Goal: Task Accomplishment & Management: Use online tool/utility

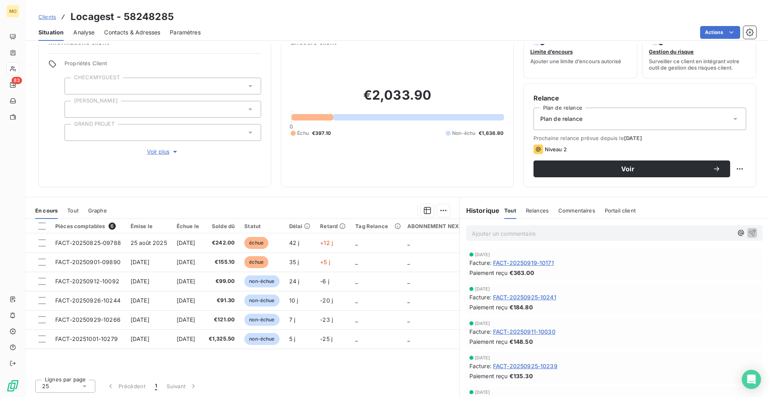
scroll to position [22, 0]
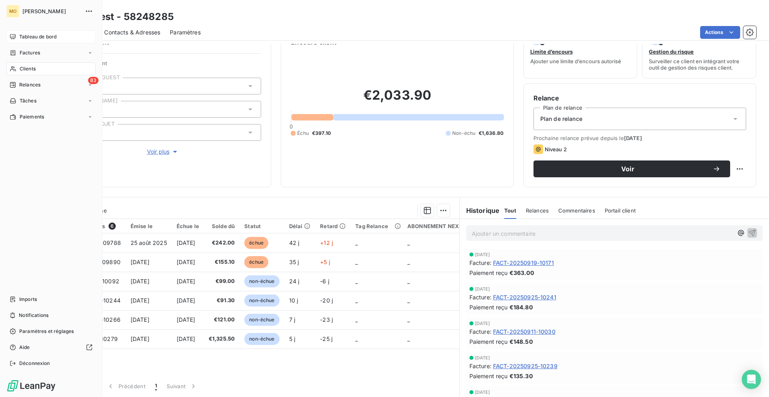
click at [12, 34] on icon at bounding box center [13, 37] width 6 height 6
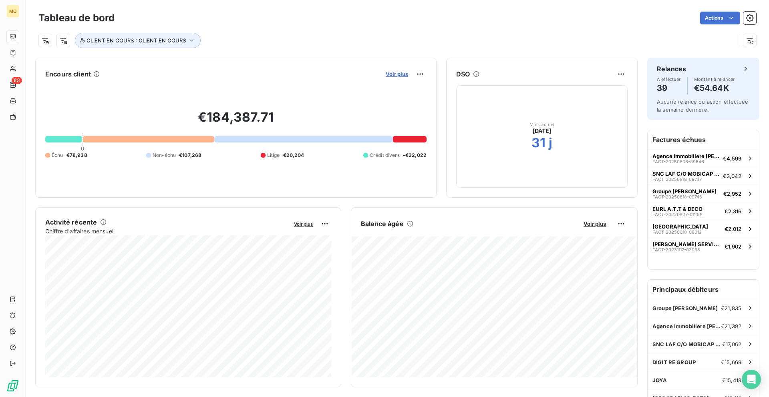
click at [396, 72] on span "Voir plus" at bounding box center [397, 74] width 22 height 6
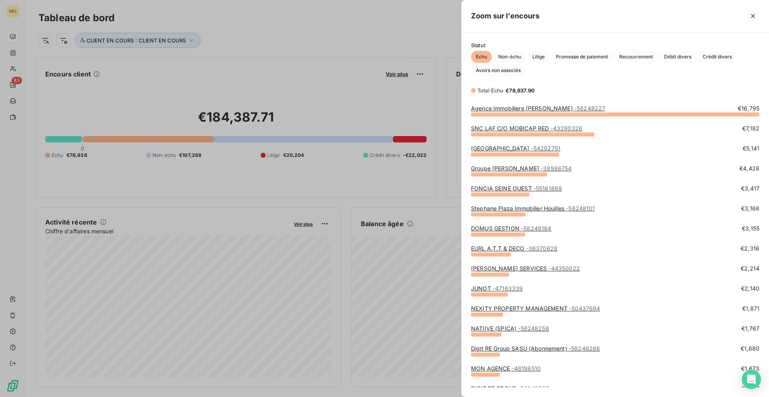
scroll to position [283, 307]
click at [503, 109] on link "Agence Immobiliere [PERSON_NAME] - 58248227" at bounding box center [538, 108] width 134 height 7
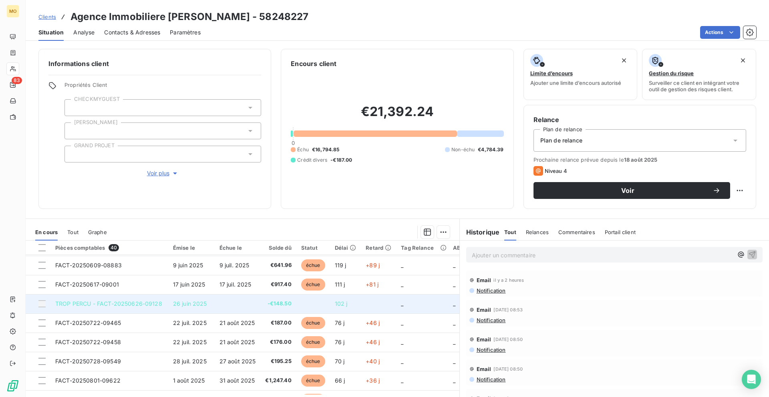
scroll to position [18, 0]
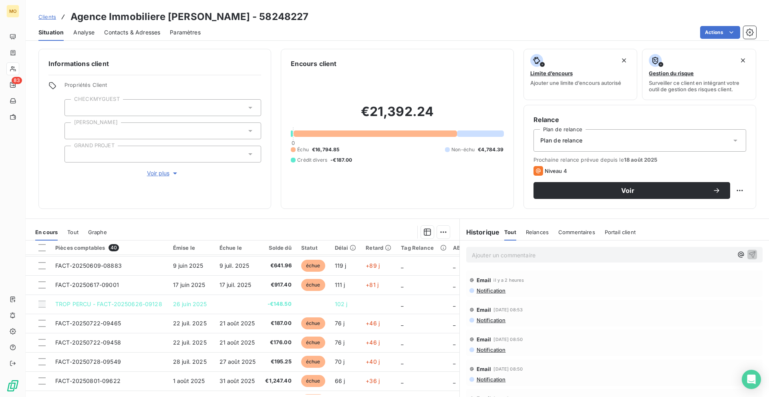
click at [707, 24] on div "Situation Analyse Contacts & Adresses Paramètres Actions" at bounding box center [397, 32] width 743 height 17
click at [707, 28] on html "MO 83 Clients Agence Immobiliere [PERSON_NAME] - 58248227 Situation Analyse Con…" at bounding box center [384, 198] width 769 height 397
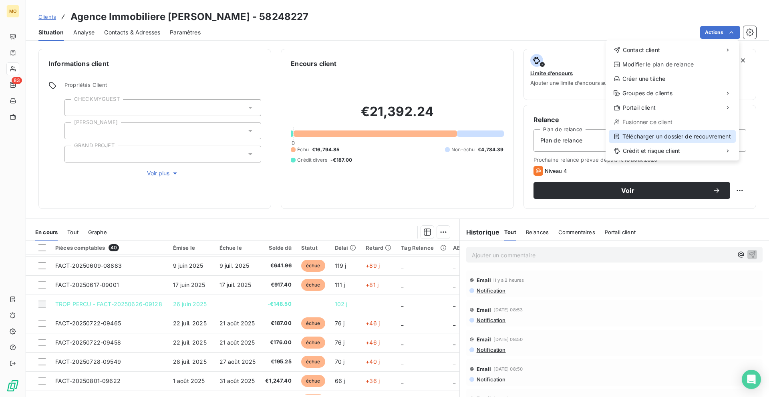
click at [647, 135] on div "Télécharger un dossier de recouvrement" at bounding box center [672, 136] width 127 height 13
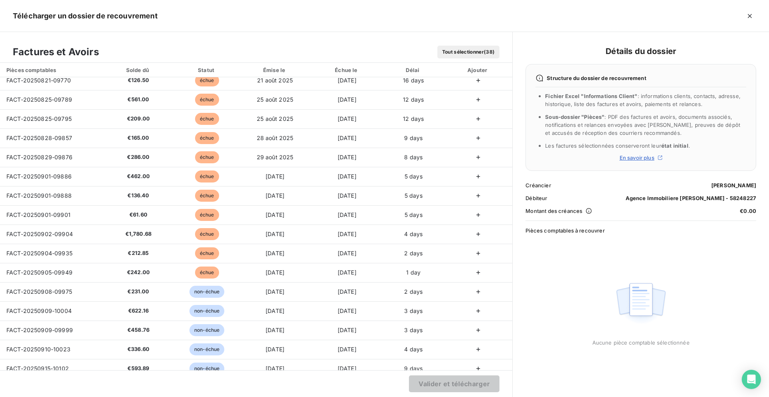
scroll to position [257, 0]
copy span "FACT-20250828-09857"
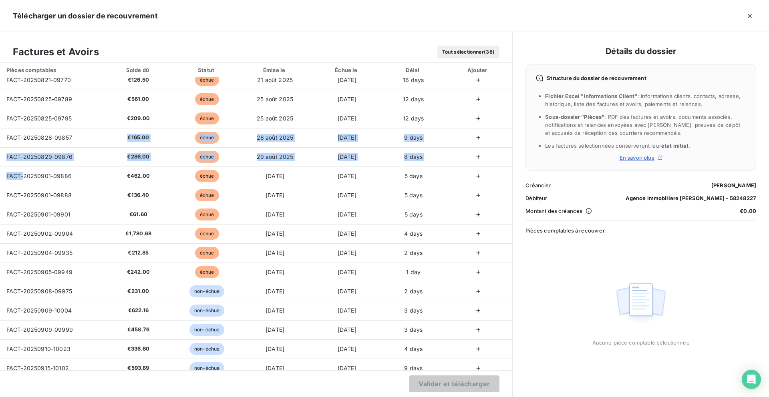
drag, startPoint x: 92, startPoint y: 135, endPoint x: 28, endPoint y: 199, distance: 90.3
click at [28, 199] on tbody "FACT-20250609-08883 €641.96 échue 9 juin 2025 9 juil. 2025 89 days FACT-2025061…" at bounding box center [256, 186] width 512 height 730
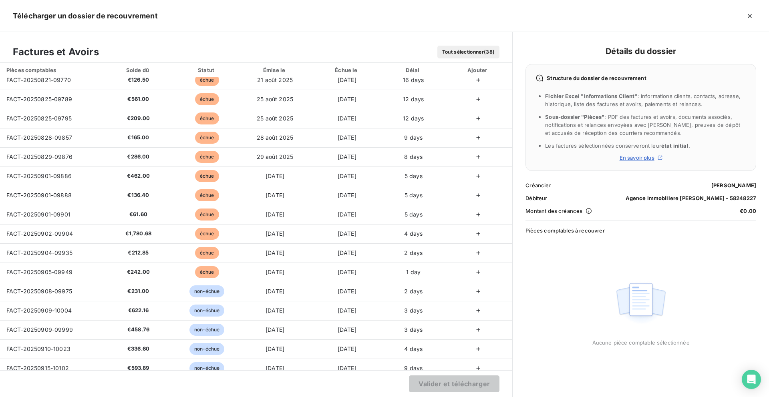
click at [74, 157] on td "FACT-20250829-09876" at bounding box center [51, 156] width 102 height 19
copy span "FACT-20250829-09876"
drag, startPoint x: 75, startPoint y: 157, endPoint x: 78, endPoint y: 166, distance: 9.2
click at [75, 165] on td "FACT-20250829-09876" at bounding box center [51, 156] width 102 height 19
copy span "FACT-20250901-09886"
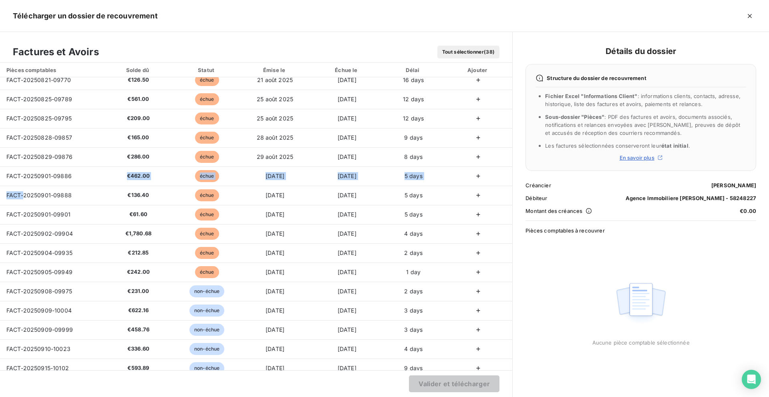
drag, startPoint x: 74, startPoint y: 177, endPoint x: 25, endPoint y: 196, distance: 53.2
click at [25, 196] on tbody "FACT-20250609-08883 €641.96 échue 9 juin 2025 9 juil. 2025 89 days FACT-2025061…" at bounding box center [256, 186] width 512 height 730
copy span "FACT-20250901-09888"
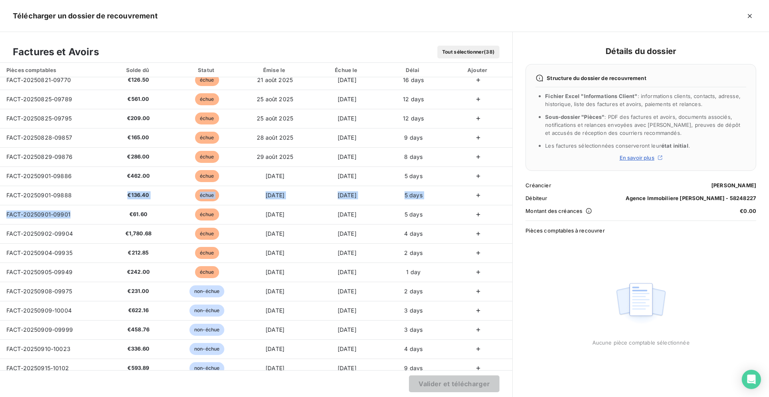
drag, startPoint x: 84, startPoint y: 194, endPoint x: 28, endPoint y: 223, distance: 62.3
click at [28, 223] on tbody "FACT-20250609-08883 €641.96 échue 9 juin 2025 9 juil. 2025 89 days FACT-2025061…" at bounding box center [256, 186] width 512 height 730
click at [88, 209] on td "FACT-20250901-09901" at bounding box center [51, 214] width 102 height 19
copy span "FACT-20250901-09901"
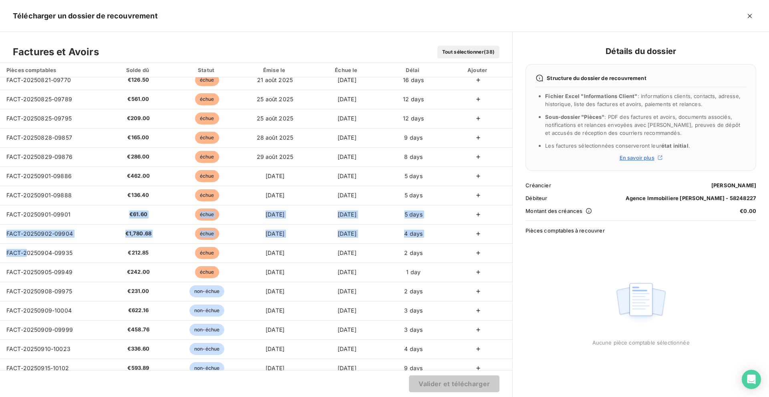
drag, startPoint x: 85, startPoint y: 217, endPoint x: 30, endPoint y: 258, distance: 69.3
click at [30, 258] on tbody "FACT-20250609-08883 €641.96 échue 9 juin 2025 9 juil. 2025 89 days FACT-2025061…" at bounding box center [256, 186] width 512 height 730
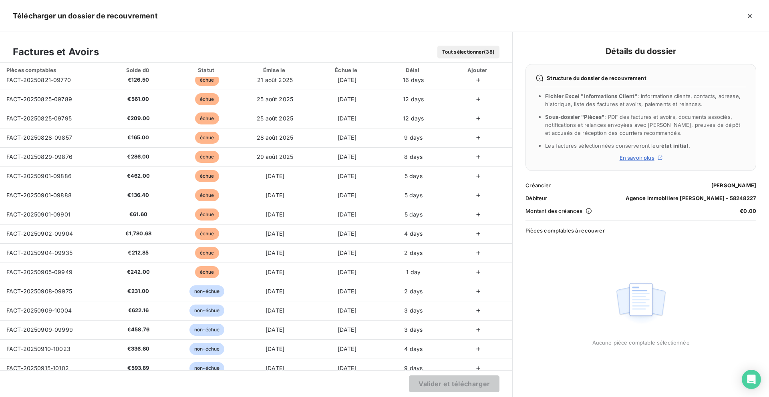
click at [75, 233] on td "FACT-20250902-09904" at bounding box center [51, 233] width 102 height 19
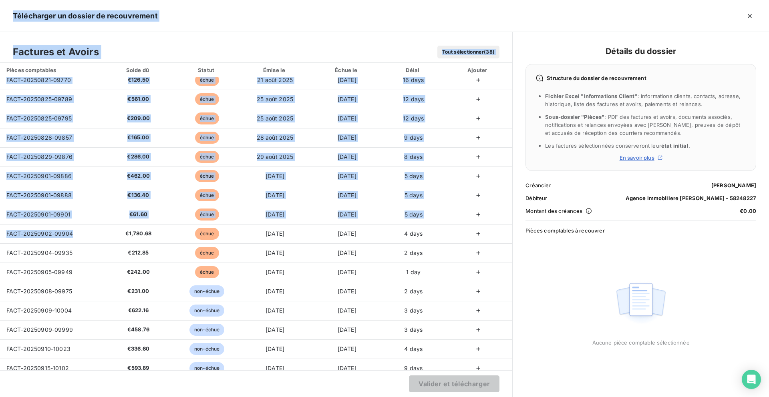
copy body "Loremipsumd si ametcon ad elitseddoeiu Temporin ut Labore Etdo magnaaliquae (99…"
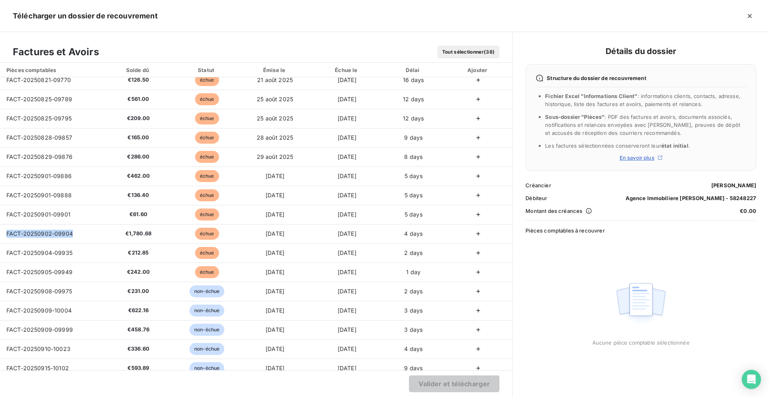
copy span "FACT-20250902-09904"
drag, startPoint x: 75, startPoint y: 233, endPoint x: 29, endPoint y: 260, distance: 53.8
click at [29, 260] on tbody "FACT-20250609-08883 €641.96 échue 9 juin 2025 9 juil. 2025 89 days FACT-2025061…" at bounding box center [256, 186] width 512 height 730
click at [85, 252] on td "FACT-20250904-09935" at bounding box center [51, 252] width 102 height 19
copy span "FACT-20250904-09935"
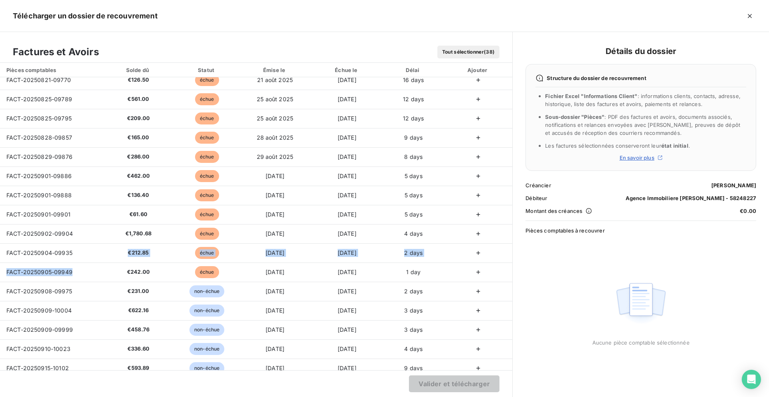
drag, startPoint x: 84, startPoint y: 252, endPoint x: 14, endPoint y: 327, distance: 102.8
click at [14, 327] on tbody "FACT-20250609-08883 €641.96 échue 9 juin 2025 9 juil. 2025 89 days FACT-2025061…" at bounding box center [256, 186] width 512 height 730
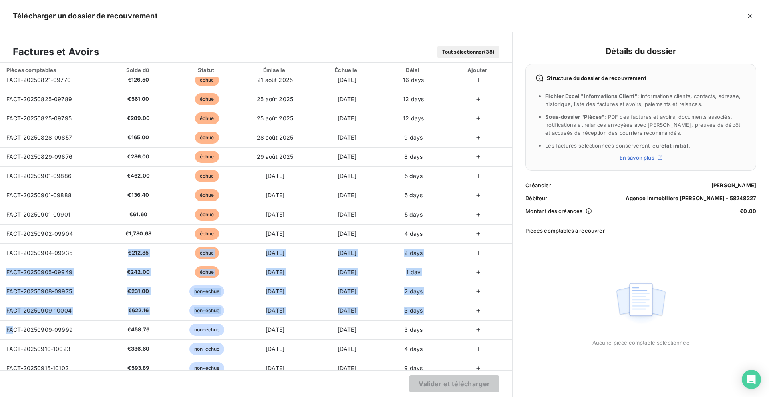
click at [93, 261] on td "FACT-20250904-09935" at bounding box center [51, 252] width 102 height 19
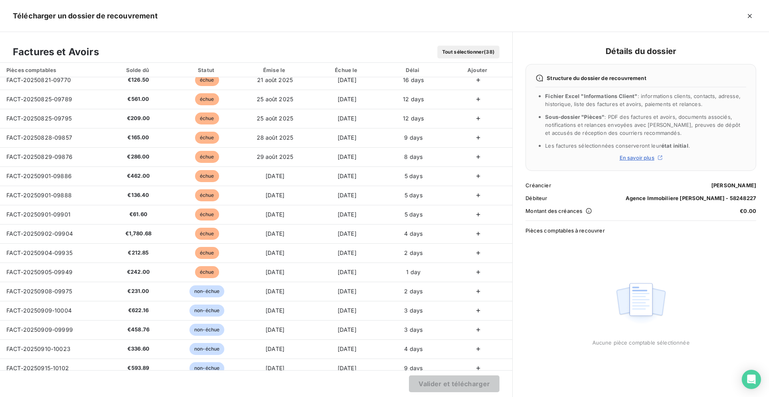
click at [93, 261] on td "FACT-20250904-09935" at bounding box center [51, 252] width 102 height 19
copy span "FACT-20250905-09949"
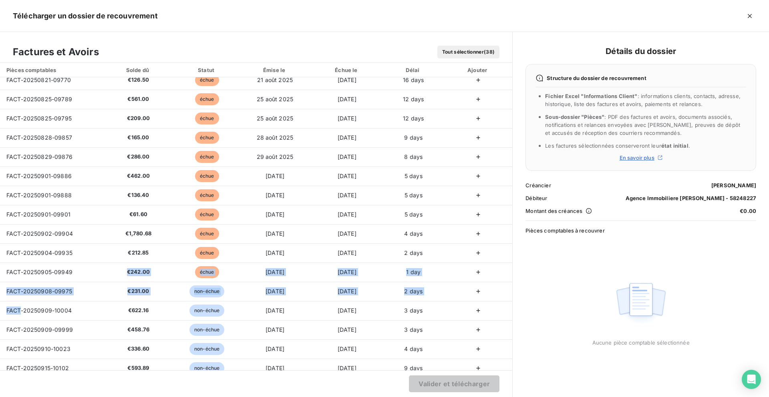
drag, startPoint x: 82, startPoint y: 269, endPoint x: 24, endPoint y: 320, distance: 78.0
click at [24, 320] on tbody "FACT-20250609-08883 €641.96 échue 9 juin 2025 9 juil. 2025 89 days FACT-2025061…" at bounding box center [256, 186] width 512 height 730
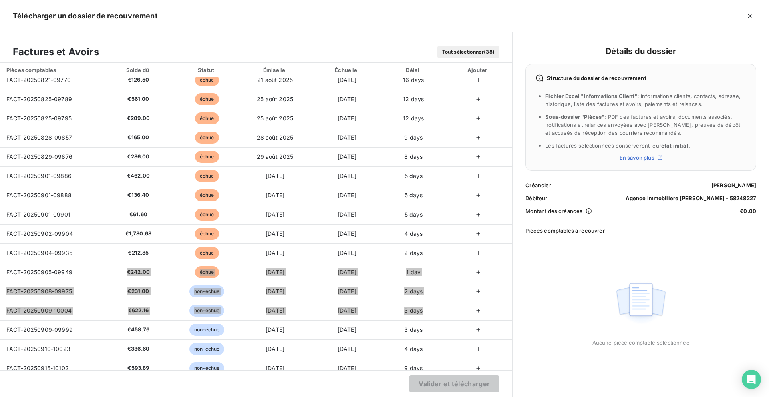
scroll to position [0, 0]
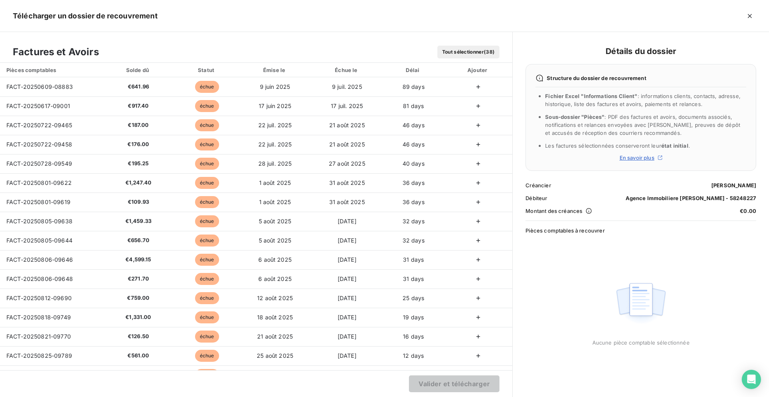
click at [474, 84] on icon "button" at bounding box center [478, 87] width 8 height 8
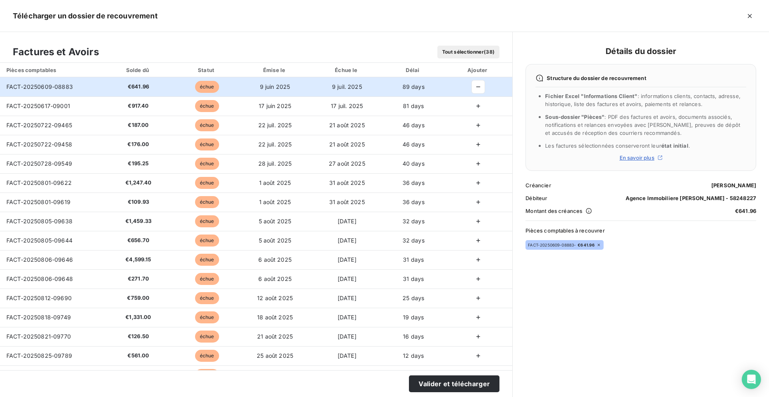
click at [474, 109] on icon "button" at bounding box center [478, 106] width 8 height 8
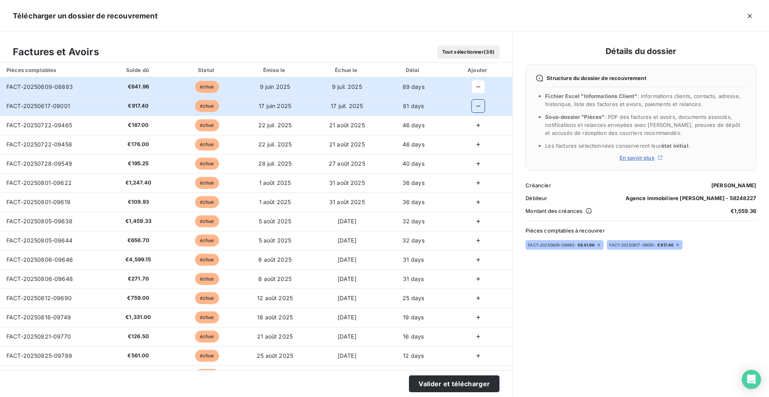
click at [473, 131] on button "button" at bounding box center [478, 125] width 13 height 13
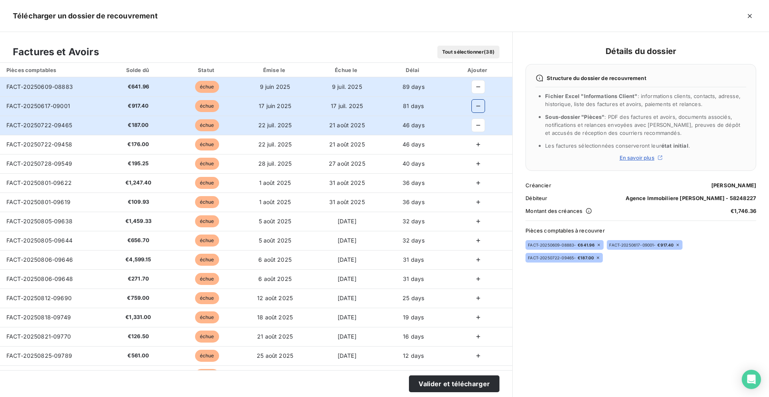
click at [474, 143] on icon "button" at bounding box center [478, 145] width 8 height 8
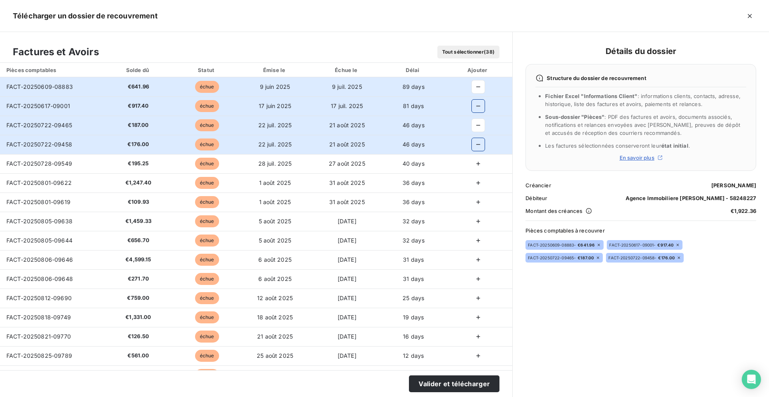
click at [474, 166] on icon "button" at bounding box center [478, 164] width 8 height 8
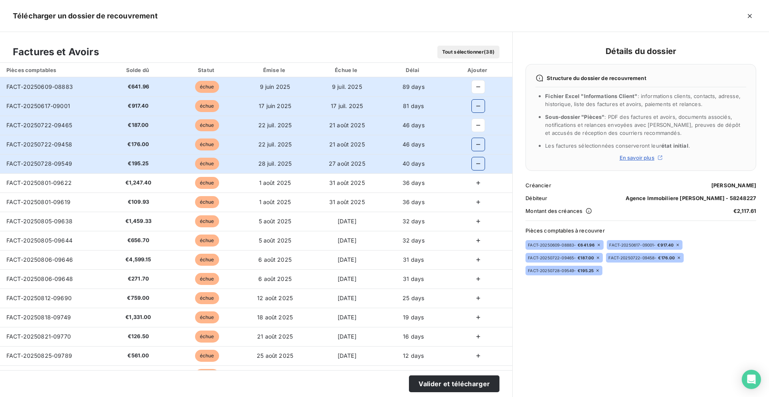
click at [474, 180] on icon "button" at bounding box center [478, 183] width 8 height 8
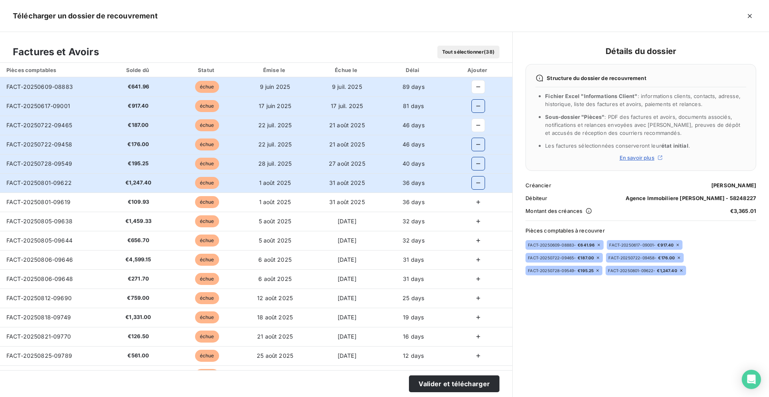
click at [474, 212] on td at bounding box center [478, 221] width 68 height 19
click at [476, 203] on icon "button" at bounding box center [478, 202] width 4 height 4
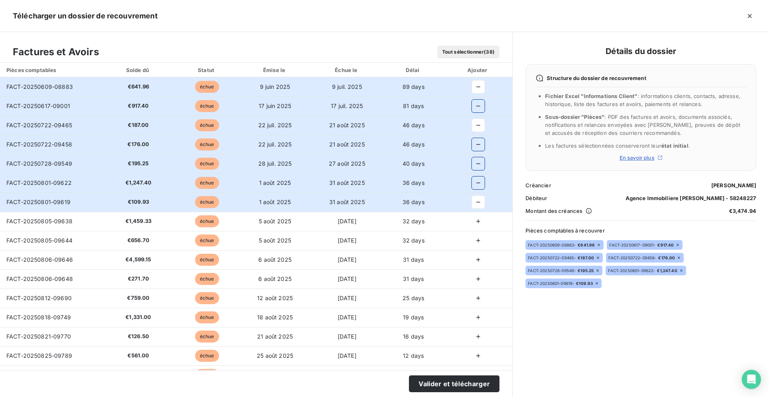
click at [474, 223] on icon "button" at bounding box center [478, 221] width 8 height 8
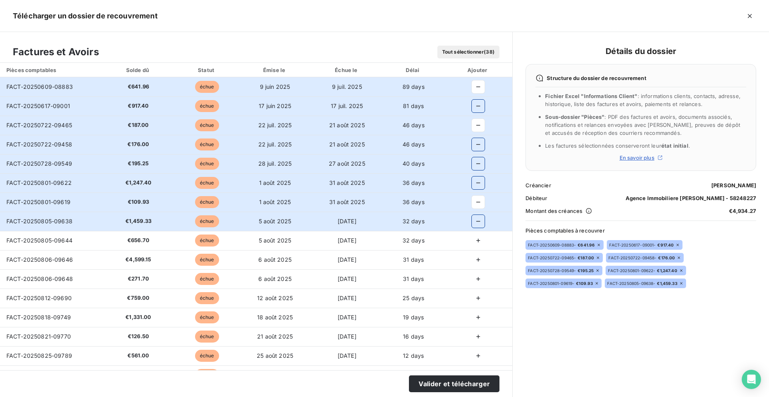
click at [479, 241] on button "button" at bounding box center [478, 240] width 13 height 13
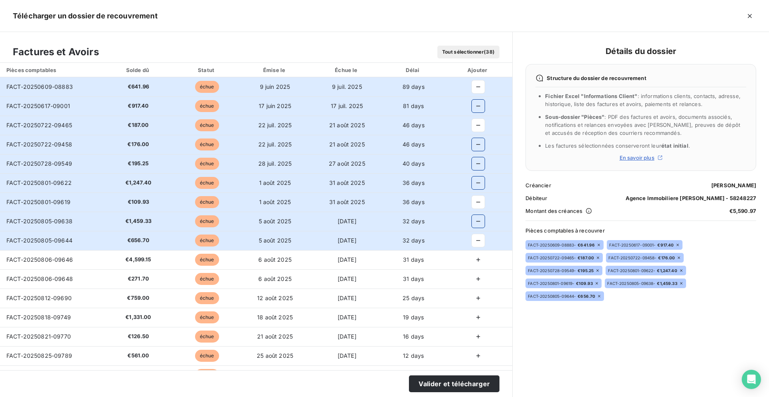
click at [479, 262] on button "button" at bounding box center [478, 259] width 13 height 13
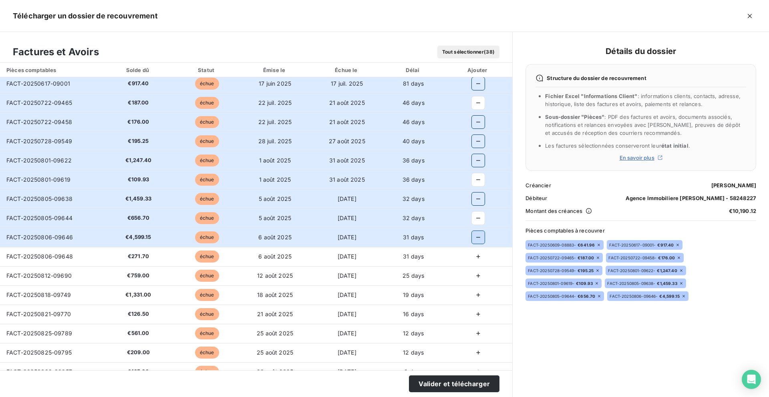
scroll to position [23, 0]
click at [475, 252] on icon "button" at bounding box center [478, 256] width 8 height 8
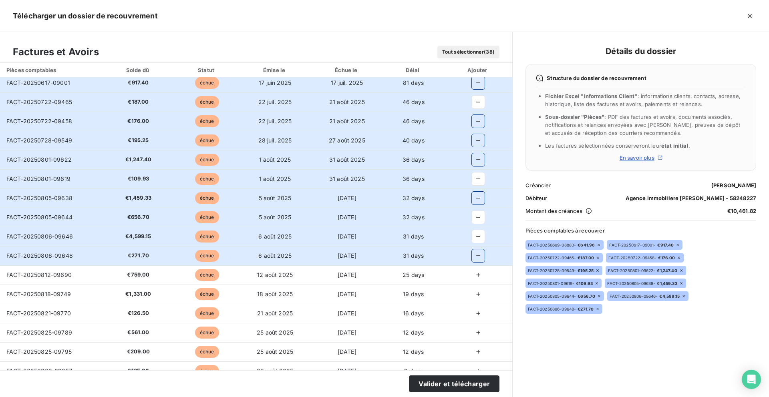
click at [475, 275] on icon "button" at bounding box center [478, 275] width 8 height 8
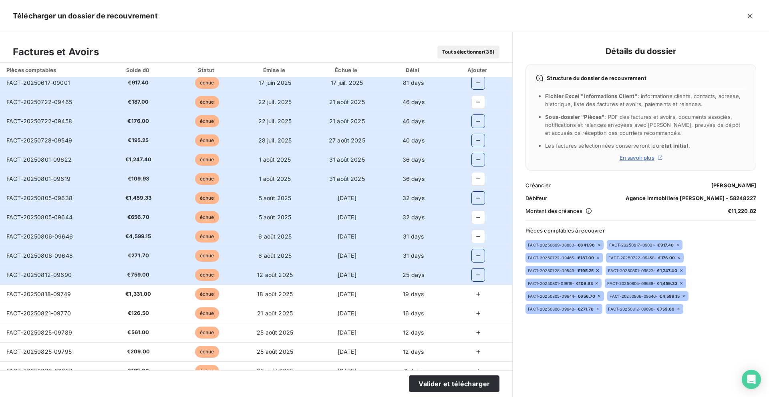
click at [476, 294] on icon "button" at bounding box center [478, 294] width 4 height 4
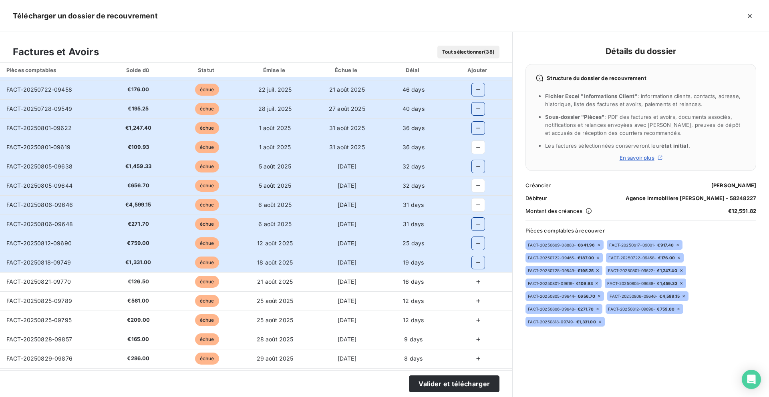
scroll to position [56, 0]
click at [475, 283] on icon "button" at bounding box center [478, 281] width 8 height 8
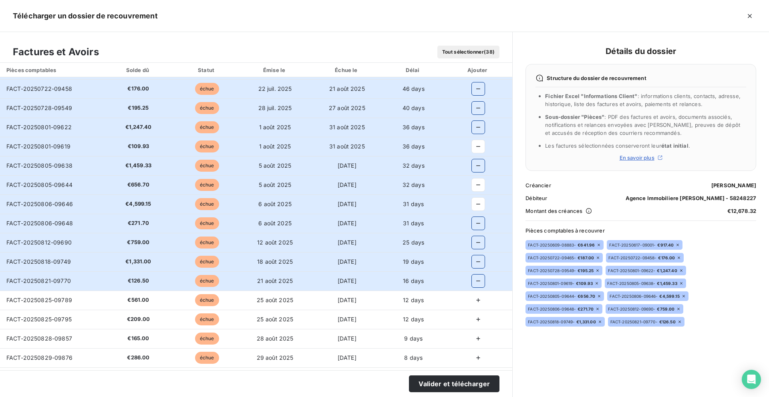
click at [475, 304] on button "button" at bounding box center [478, 300] width 13 height 13
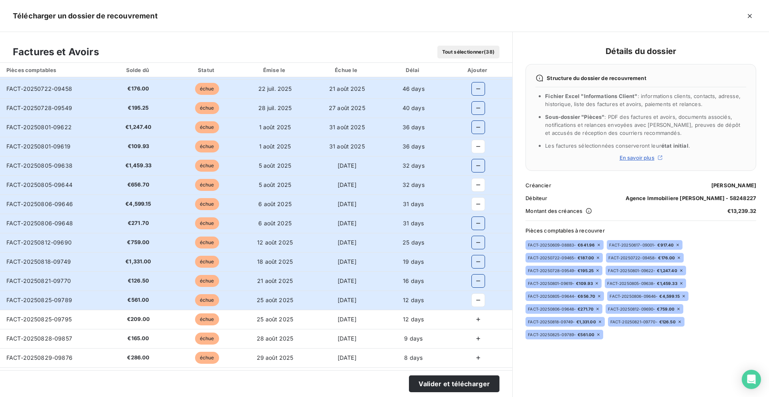
click at [474, 317] on icon "button" at bounding box center [478, 319] width 8 height 8
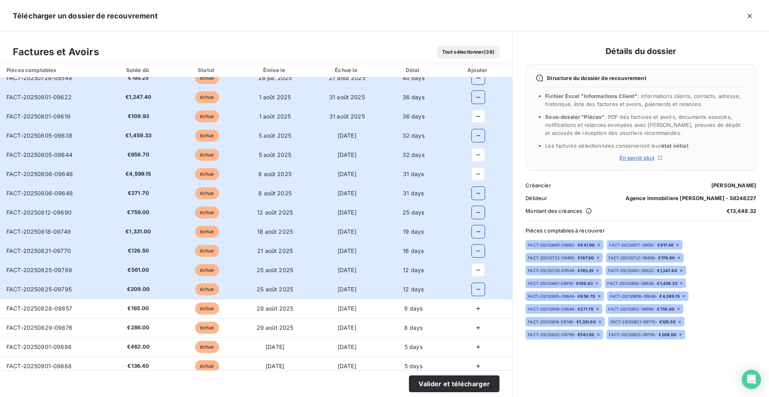
scroll to position [90, 0]
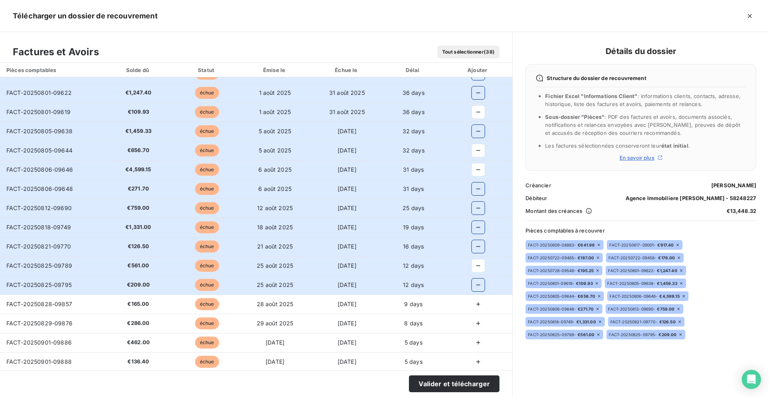
click at [475, 309] on button "button" at bounding box center [478, 304] width 13 height 13
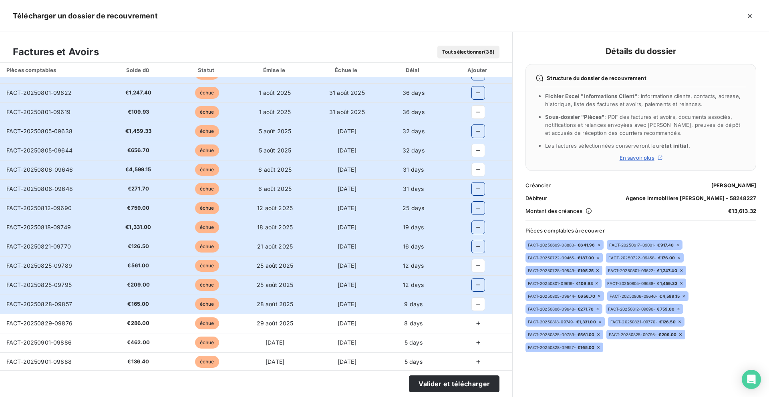
click at [475, 331] on td at bounding box center [478, 323] width 68 height 19
click at [476, 322] on icon "button" at bounding box center [478, 323] width 4 height 4
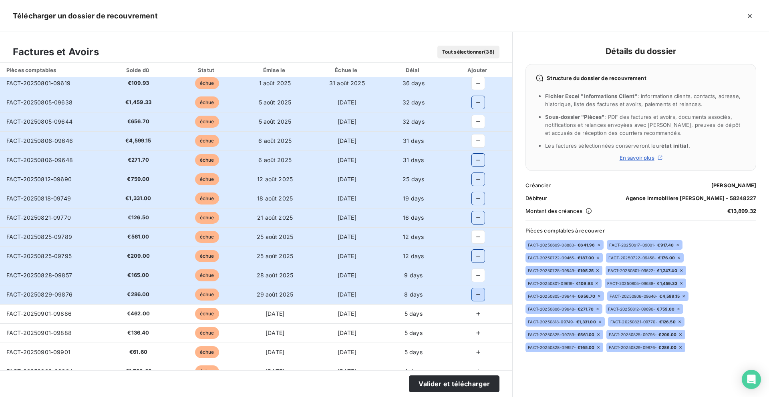
scroll to position [120, 0]
click at [475, 315] on icon "button" at bounding box center [478, 313] width 8 height 8
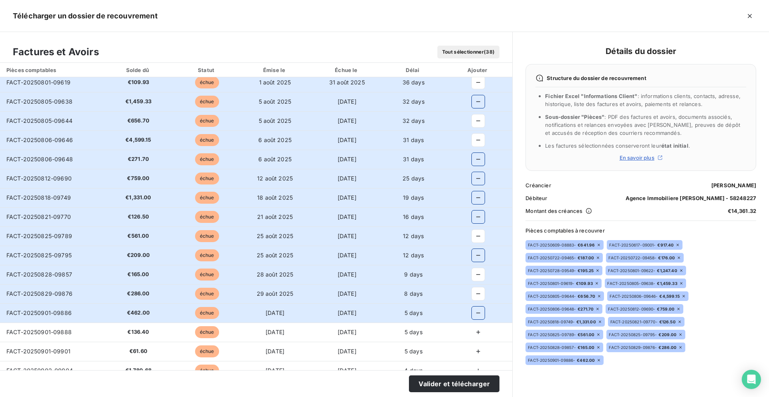
click at [476, 334] on icon "button" at bounding box center [478, 332] width 4 height 4
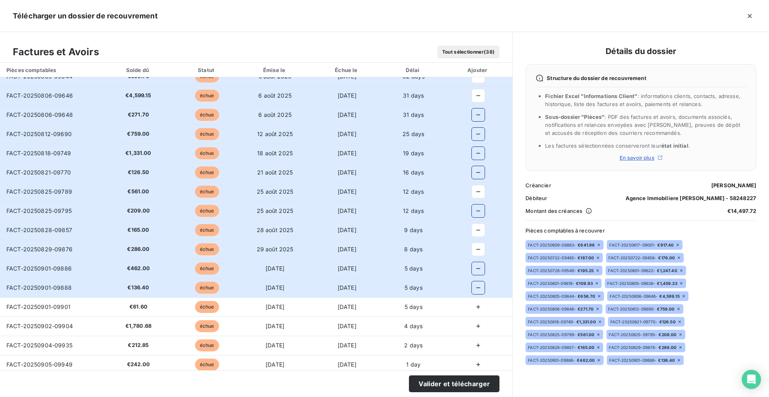
scroll to position [166, 0]
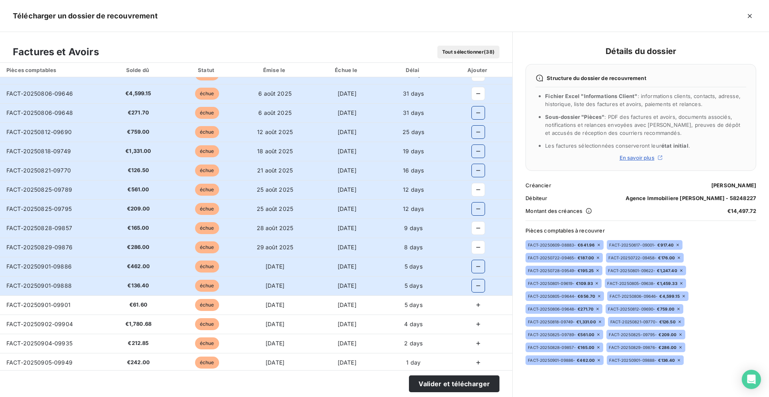
click at [474, 308] on icon "button" at bounding box center [478, 305] width 8 height 8
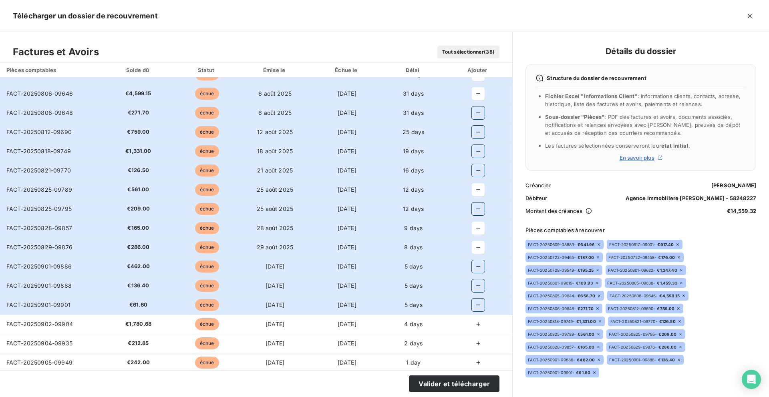
click at [473, 331] on td at bounding box center [478, 324] width 68 height 19
click at [473, 329] on button "button" at bounding box center [478, 324] width 13 height 13
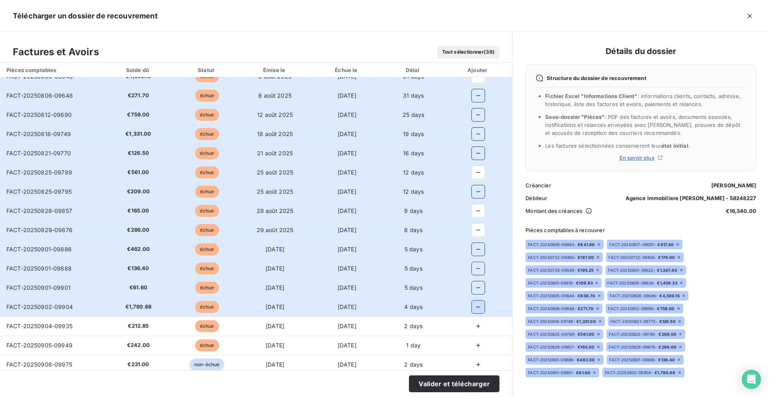
scroll to position [189, 0]
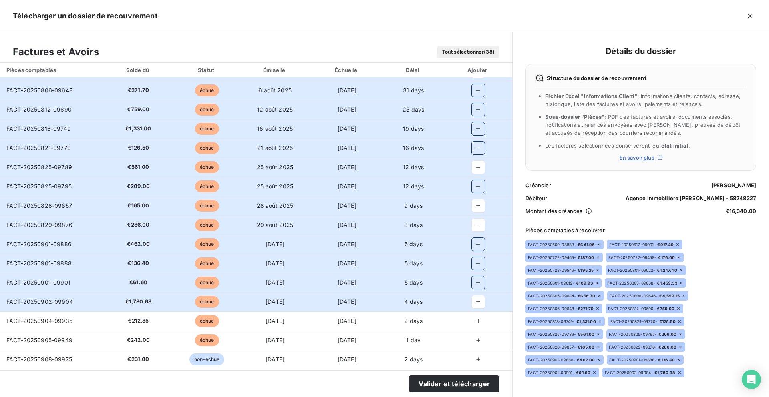
click at [474, 322] on icon "button" at bounding box center [478, 321] width 8 height 8
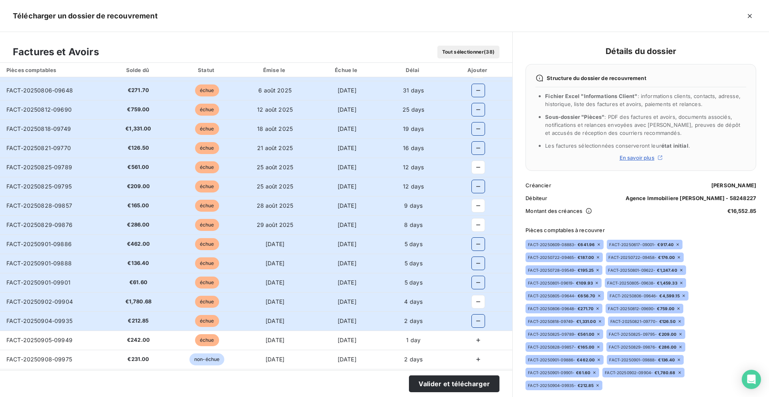
click at [475, 339] on icon "button" at bounding box center [478, 340] width 8 height 8
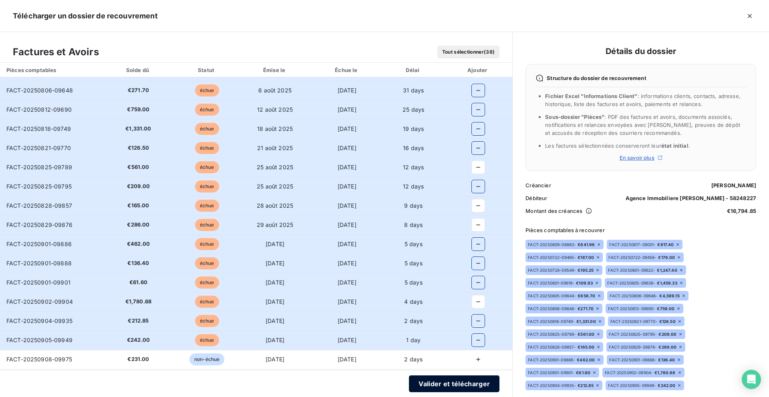
click at [472, 383] on button "Valider et télécharger" at bounding box center [454, 384] width 90 height 17
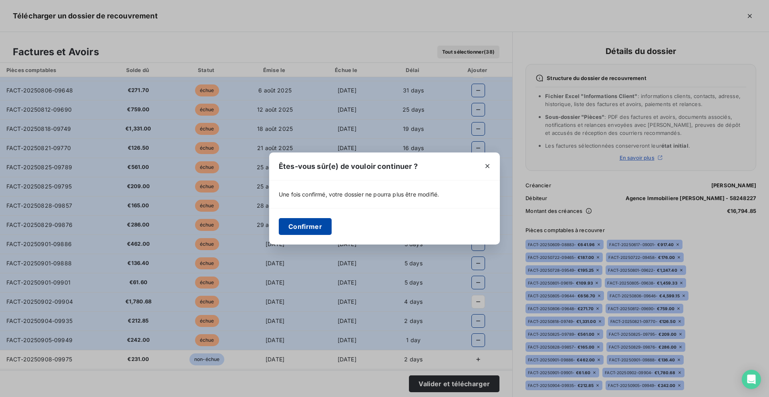
click at [295, 221] on button "Confirmer" at bounding box center [305, 226] width 53 height 17
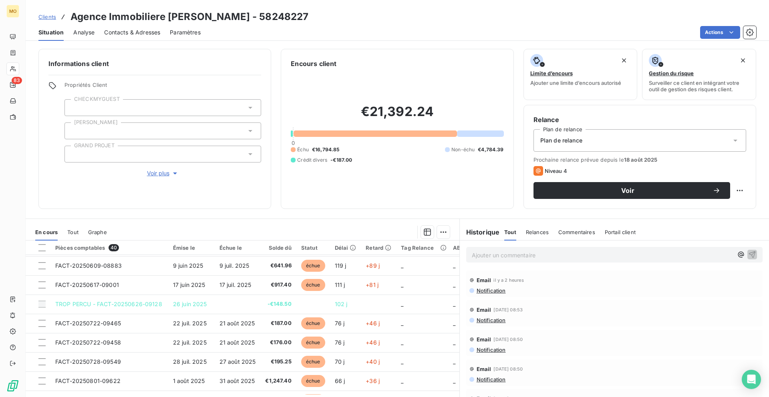
click at [140, 34] on span "Contacts & Adresses" at bounding box center [132, 32] width 56 height 8
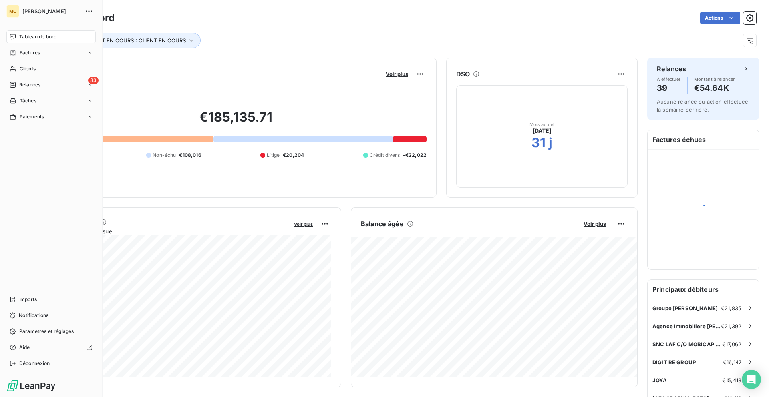
click at [20, 68] on span "Clients" at bounding box center [28, 68] width 16 height 7
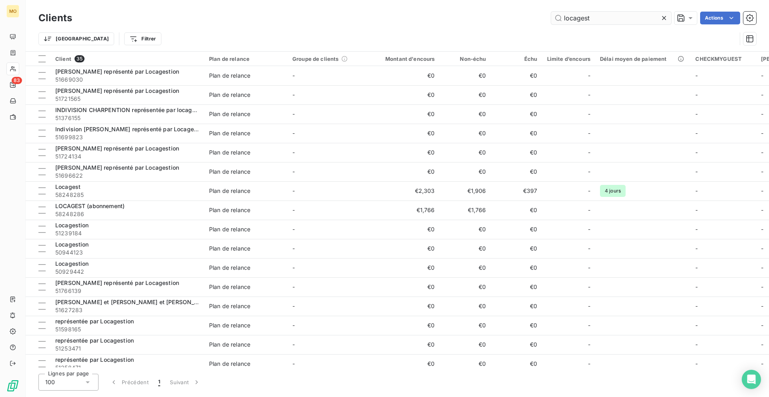
click at [574, 21] on input "locagest" at bounding box center [611, 18] width 120 height 13
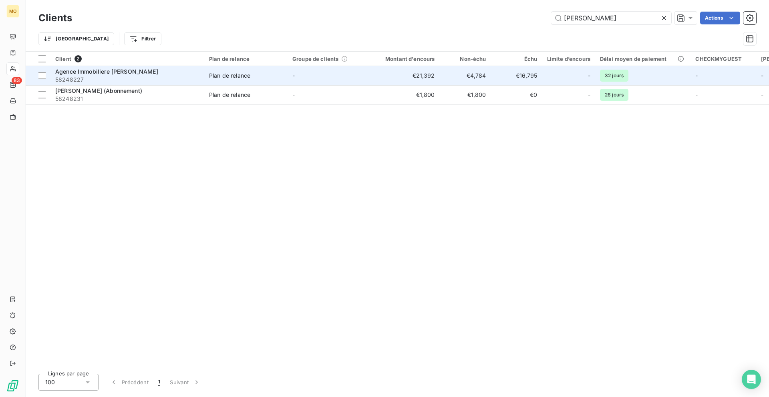
type input "[PERSON_NAME]"
click at [141, 76] on span "58248227" at bounding box center [127, 80] width 144 height 8
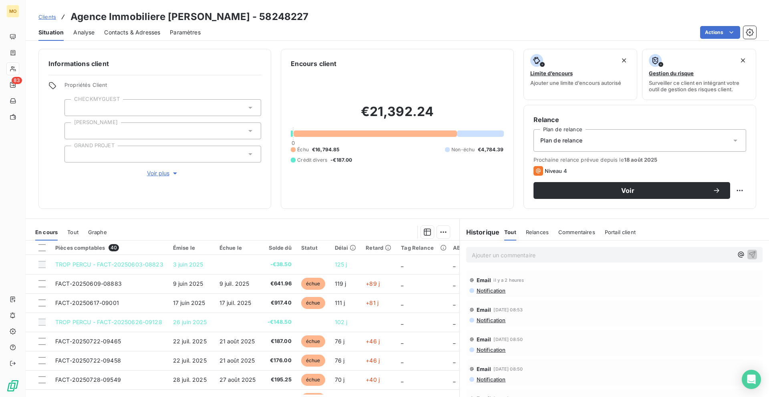
click at [146, 34] on span "Contacts & Adresses" at bounding box center [132, 32] width 56 height 8
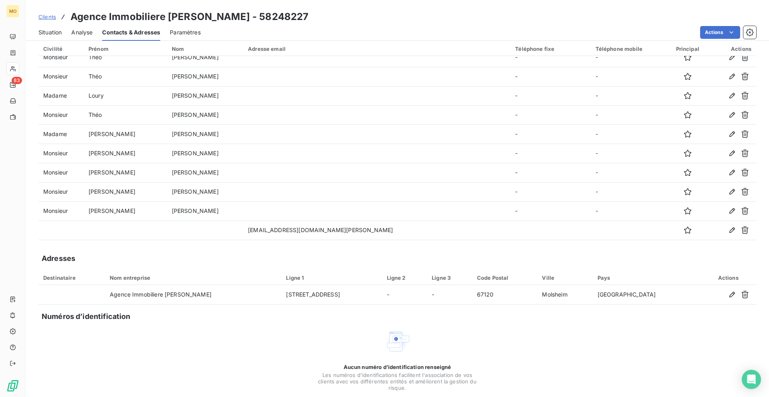
scroll to position [30, 0]
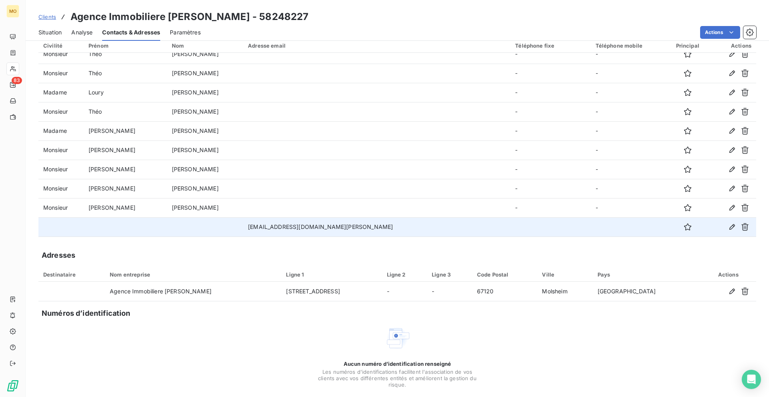
click at [314, 225] on td "[EMAIL_ADDRESS][DOMAIN_NAME][PERSON_NAME]" at bounding box center [376, 226] width 267 height 19
copy td "[EMAIL_ADDRESS][DOMAIN_NAME][PERSON_NAME]"
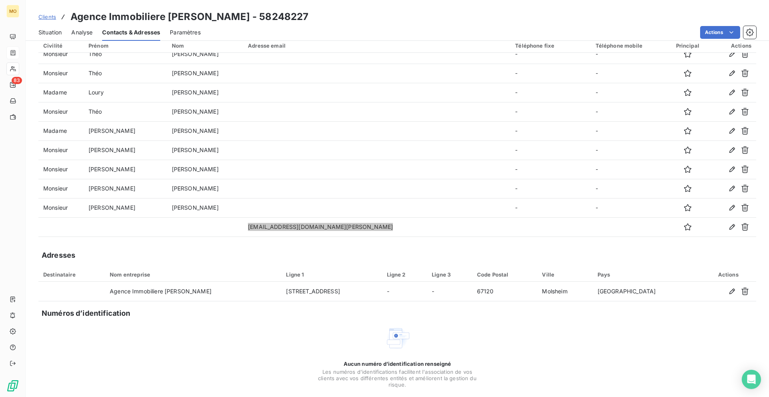
scroll to position [0, 0]
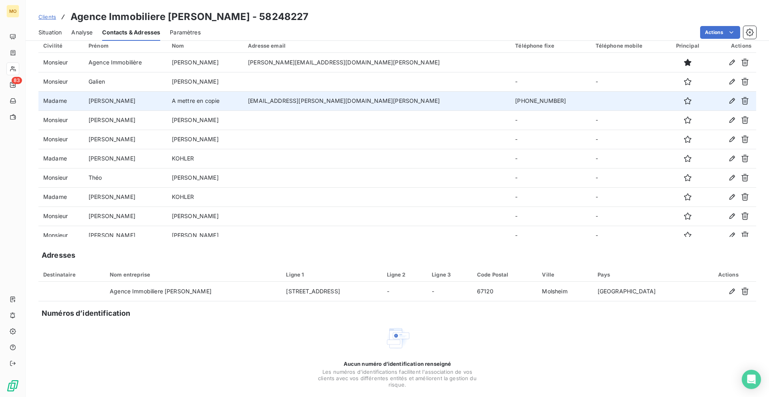
click at [328, 94] on td "[EMAIL_ADDRESS][PERSON_NAME][DOMAIN_NAME][PERSON_NAME]" at bounding box center [376, 100] width 267 height 19
